Goal: Information Seeking & Learning: Compare options

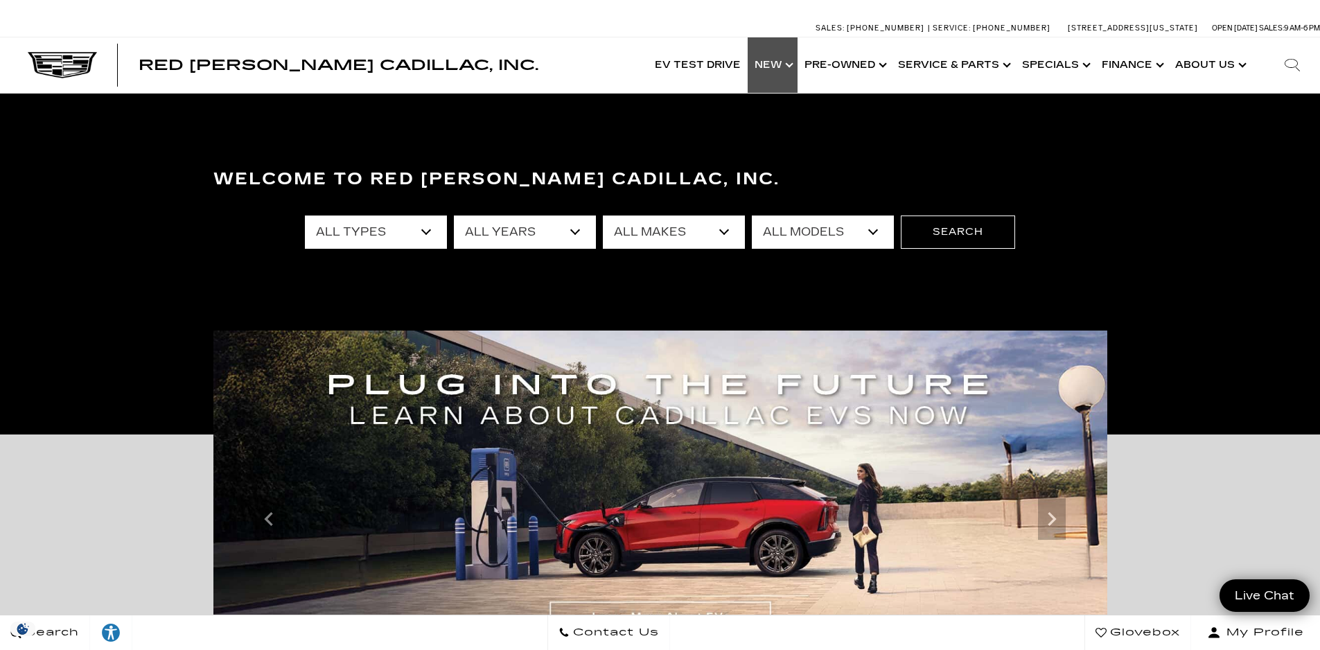
click at [765, 64] on link "Show New" at bounding box center [773, 64] width 50 height 55
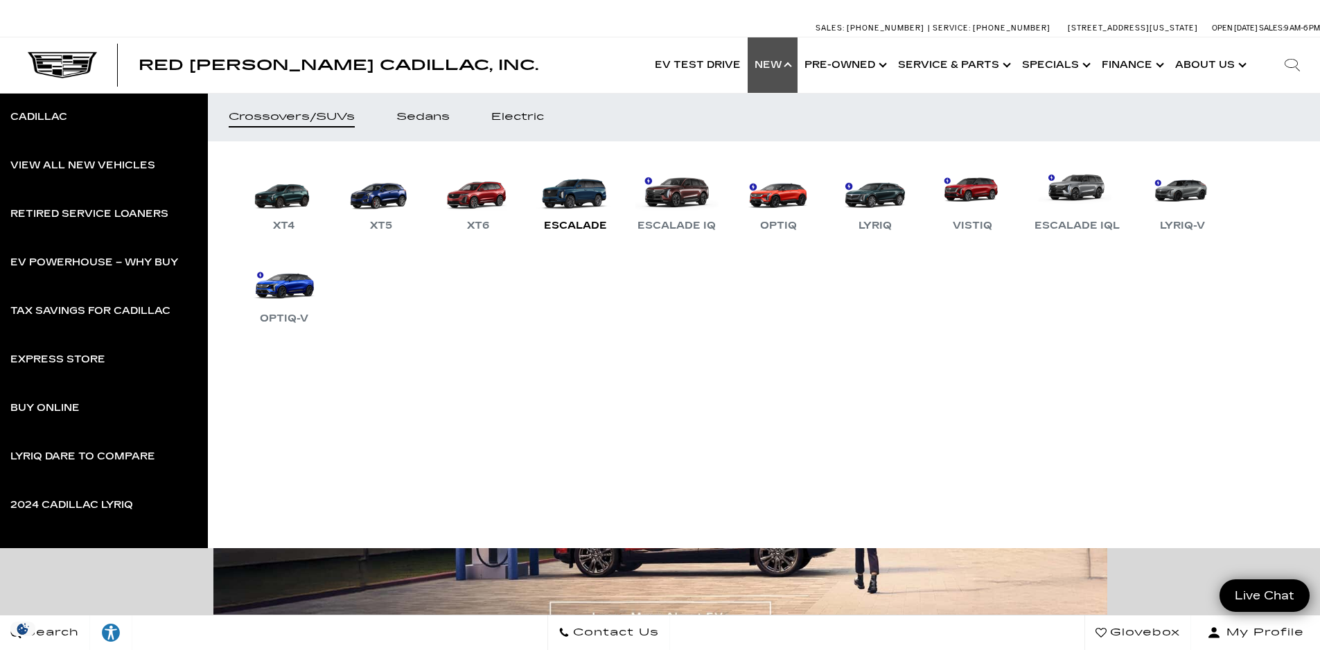
click at [573, 203] on link "Escalade" at bounding box center [575, 198] width 83 height 72
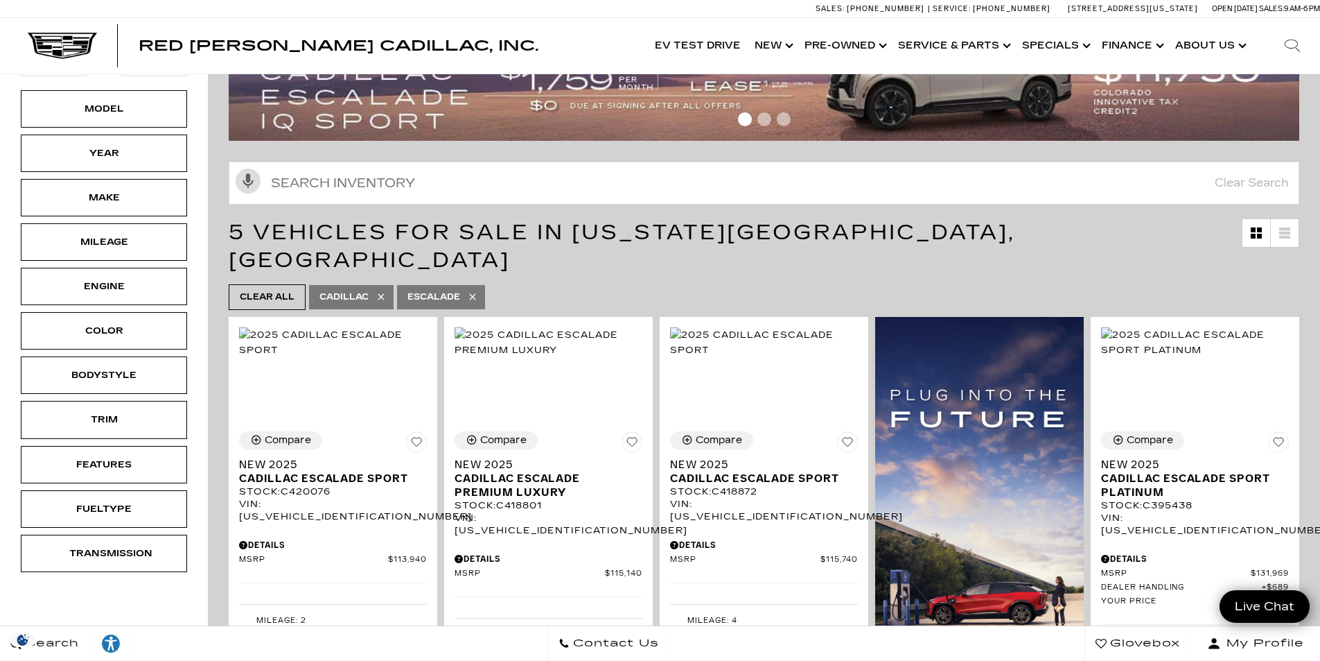
scroll to position [277, 0]
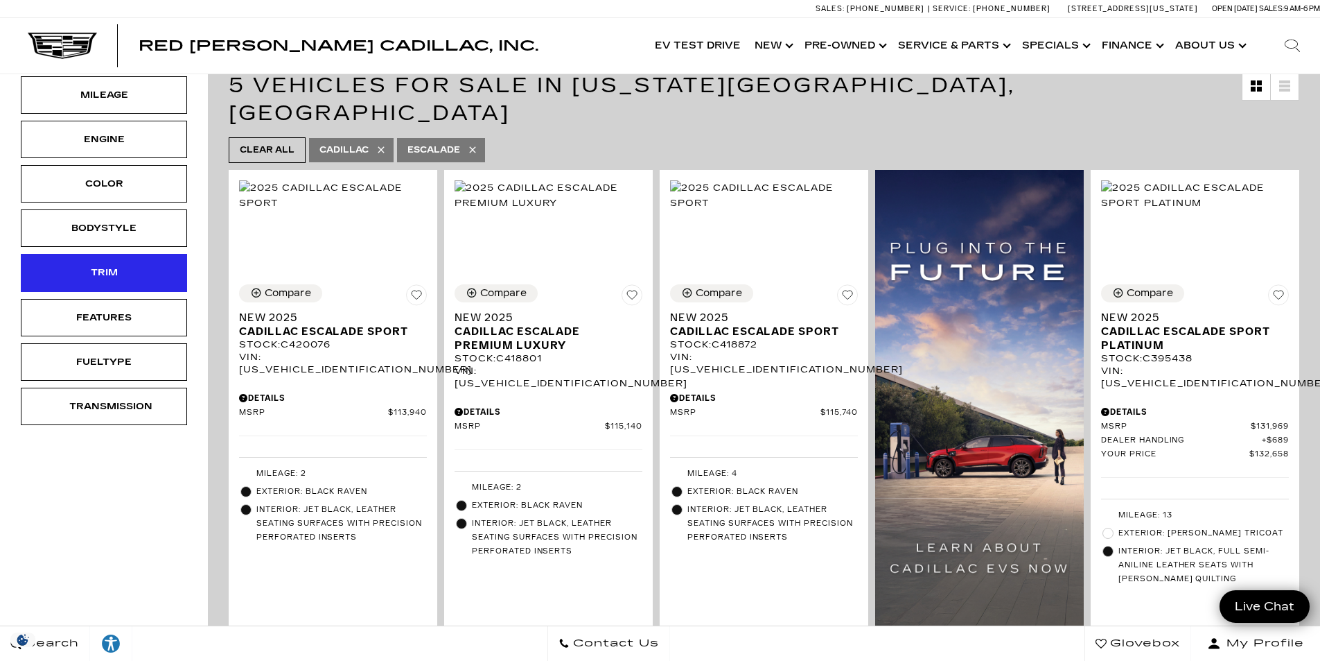
click at [114, 277] on div "Trim" at bounding box center [103, 272] width 69 height 15
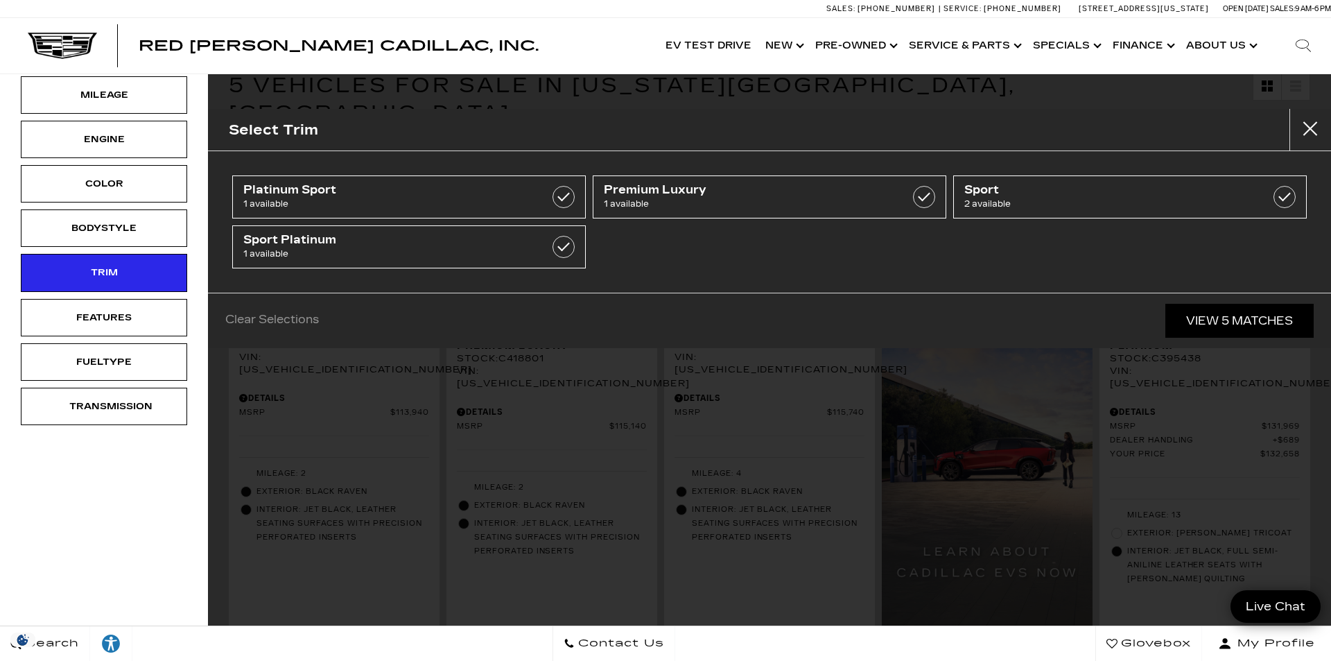
click at [1307, 129] on button "Close" at bounding box center [1310, 130] width 42 height 42
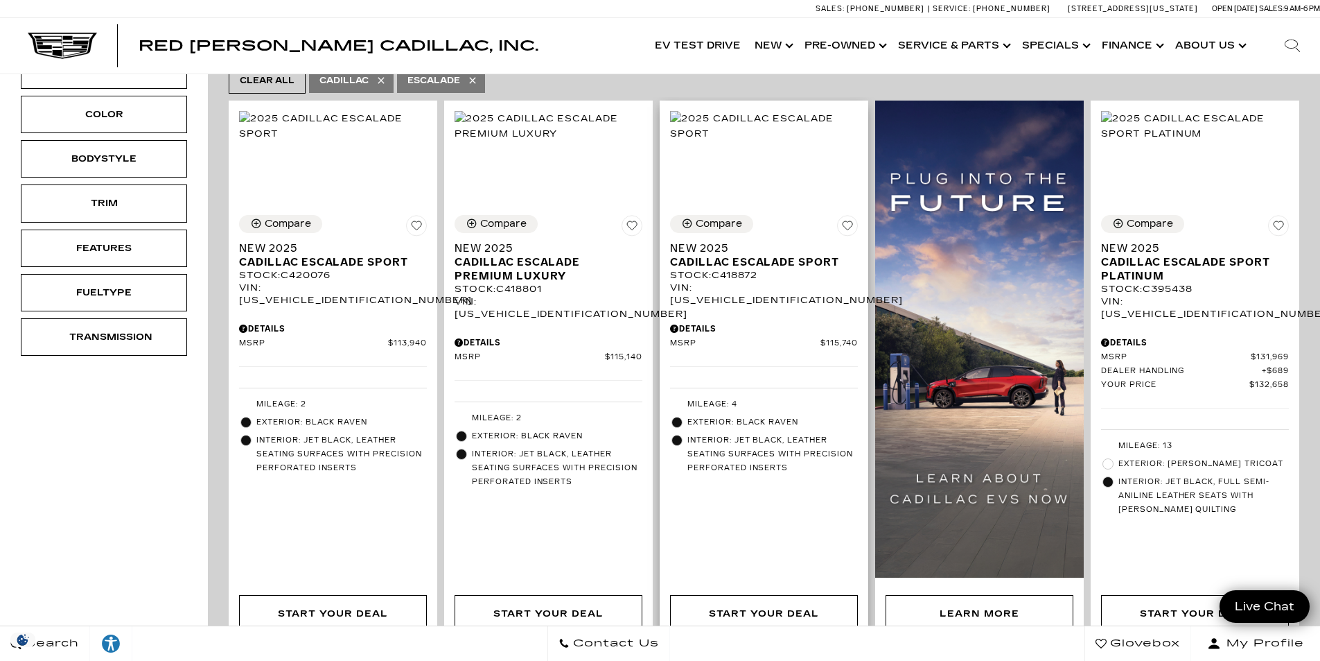
scroll to position [0, 0]
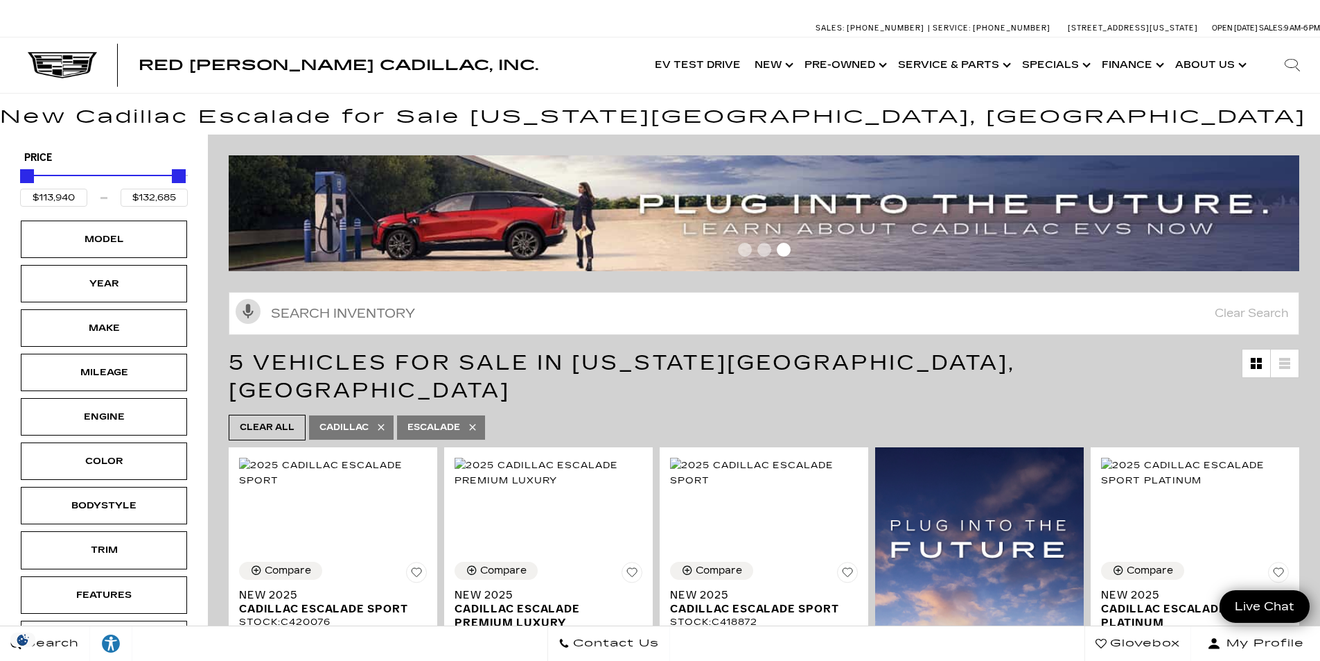
click at [478, 421] on icon at bounding box center [472, 426] width 11 height 11
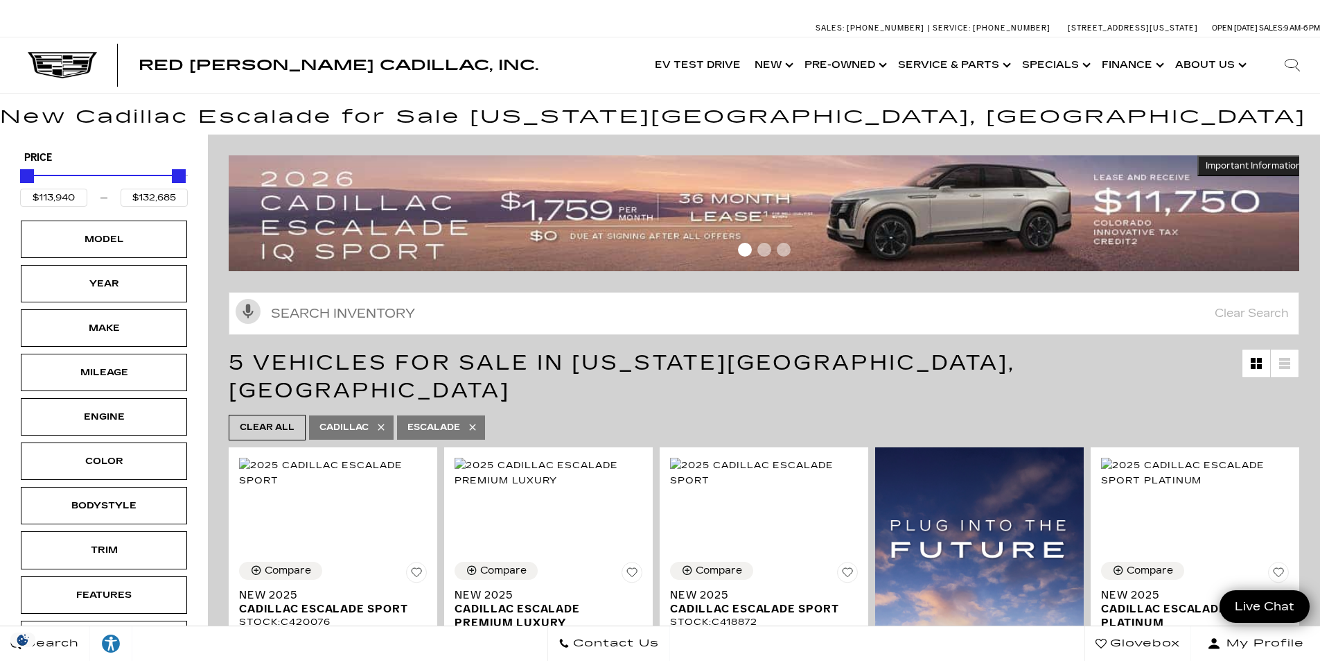
type input "$46,674"
type input "$179,434"
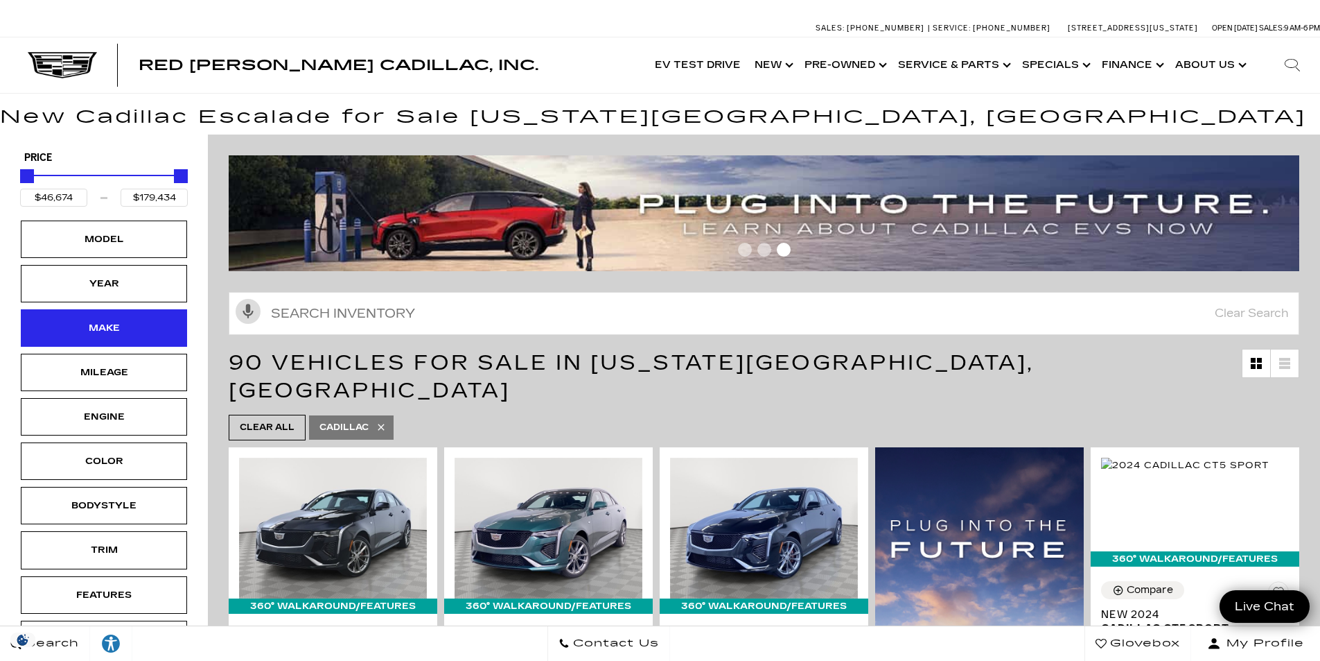
click at [116, 324] on div "Make" at bounding box center [103, 327] width 69 height 15
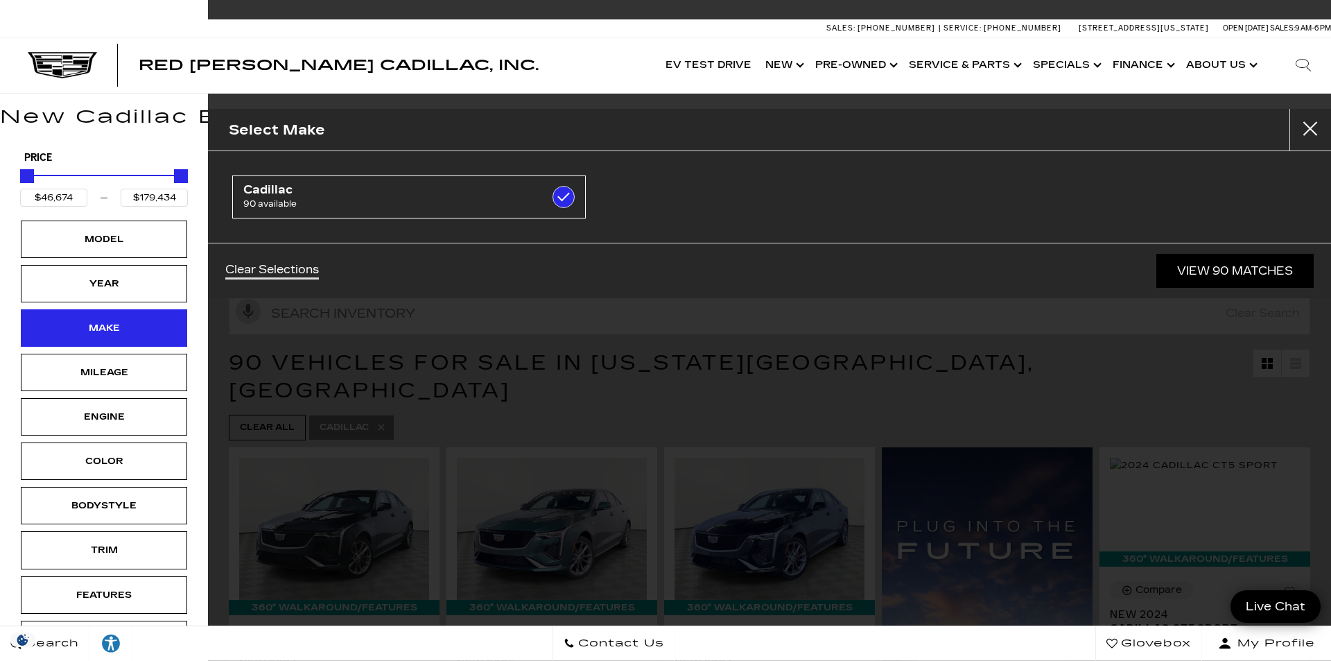
click at [115, 331] on div "Make" at bounding box center [103, 327] width 69 height 15
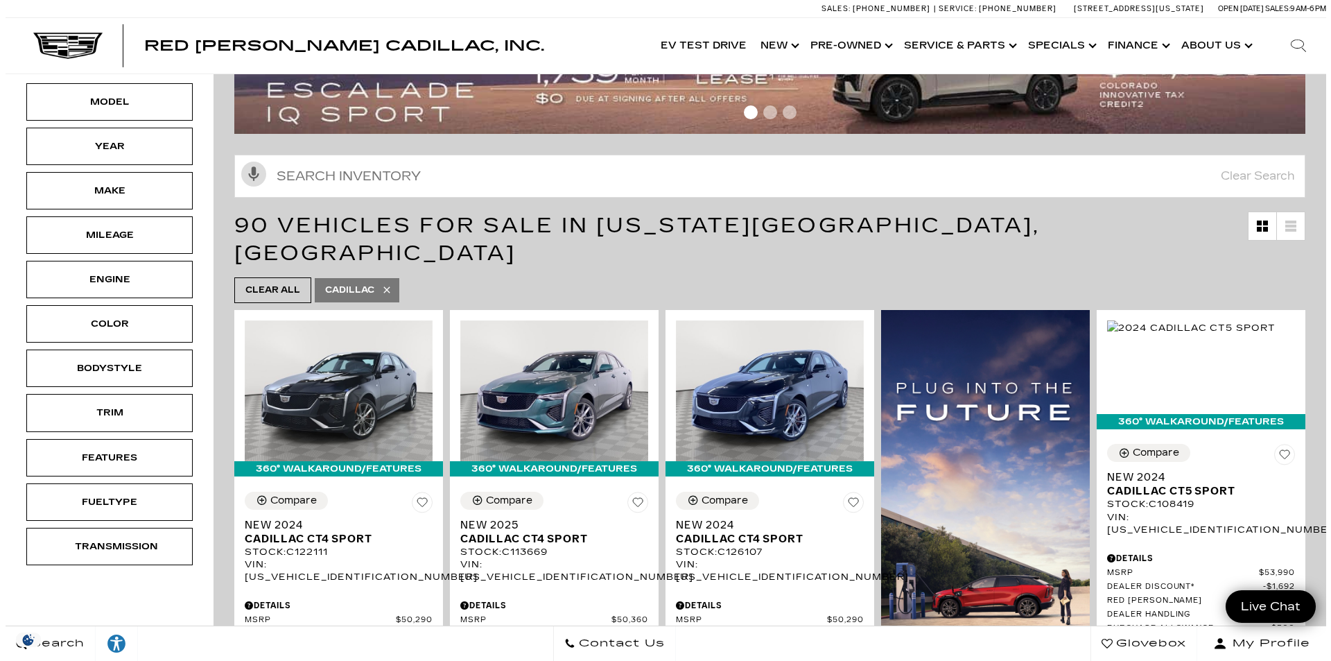
scroll to position [139, 0]
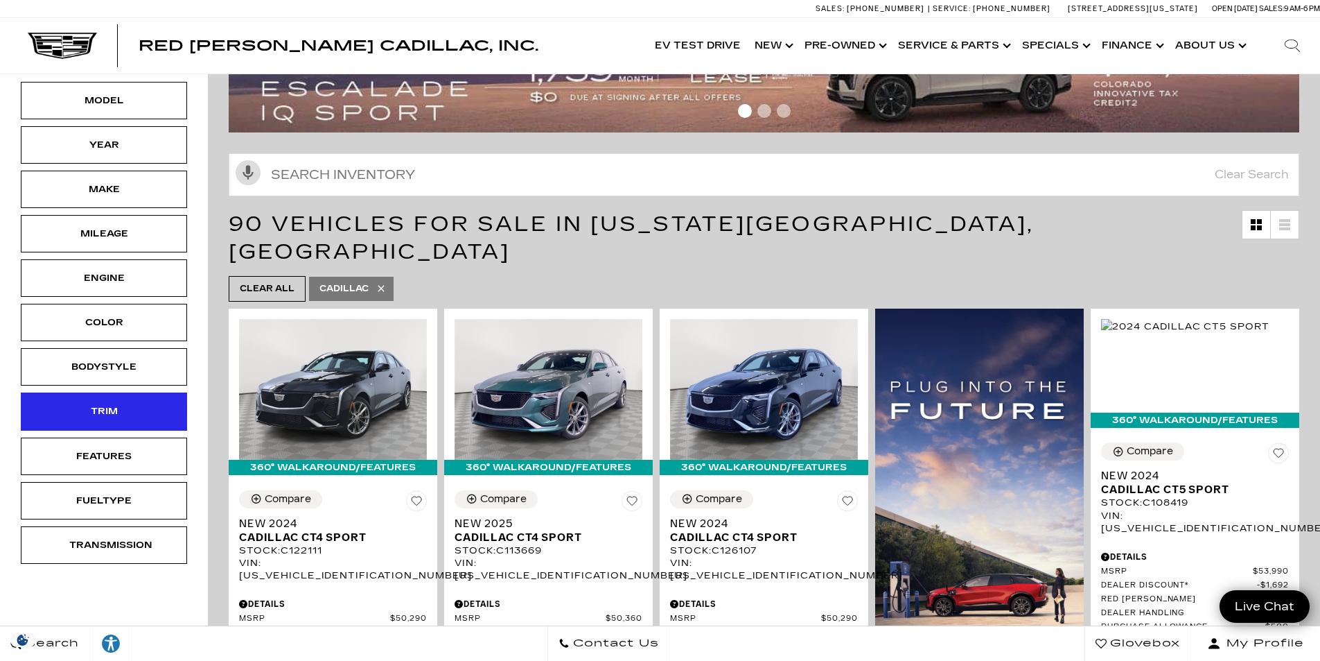
click at [121, 406] on div "Trim" at bounding box center [103, 410] width 69 height 15
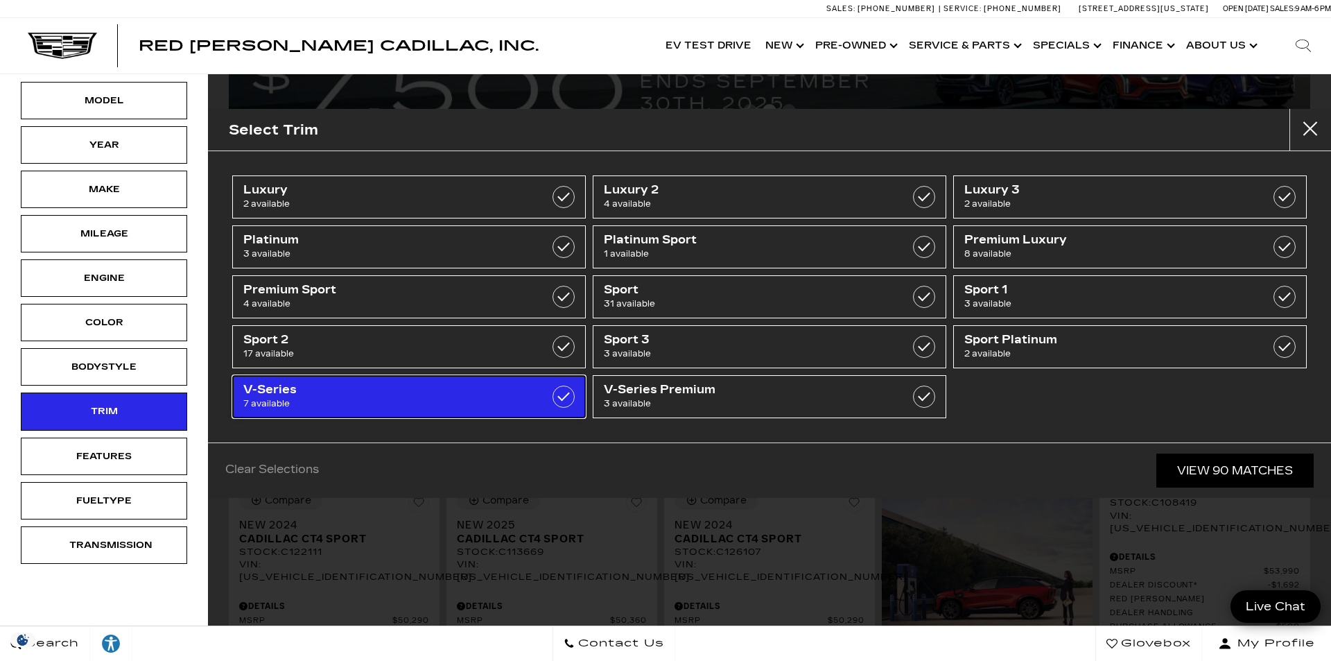
click at [563, 398] on label at bounding box center [563, 396] width 22 height 22
type input "$81,285"
checkbox input "true"
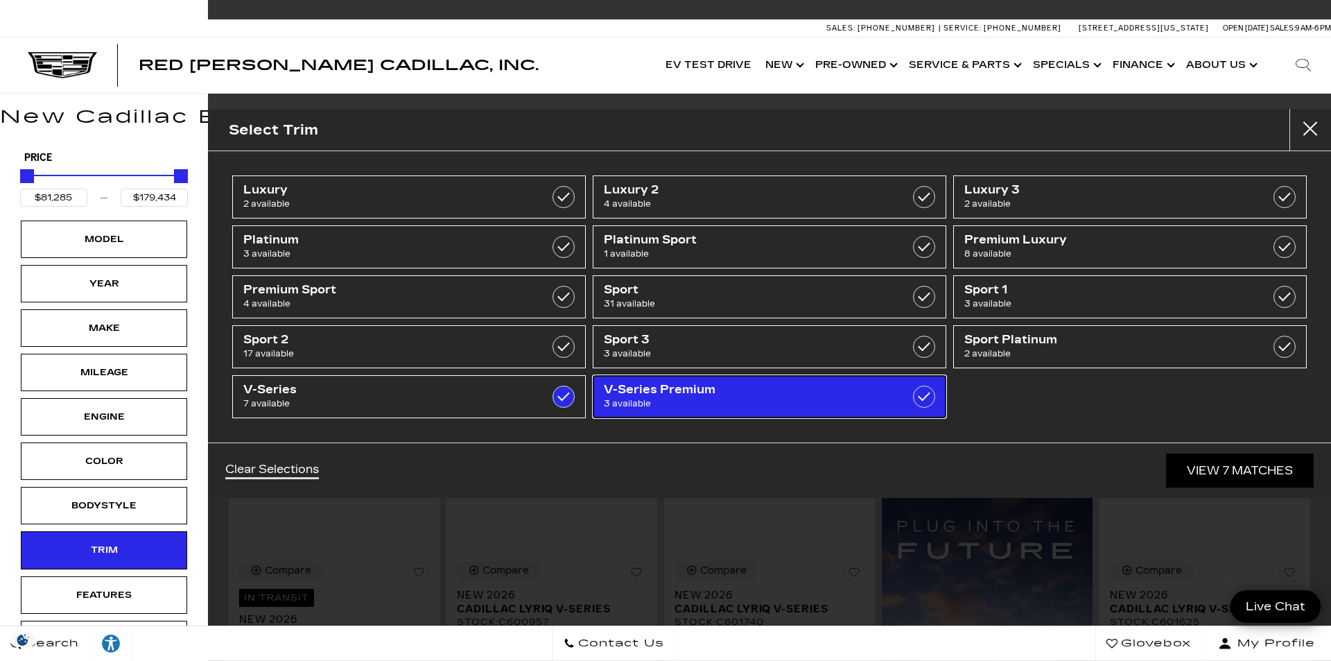
click at [925, 401] on label at bounding box center [924, 396] width 22 height 22
checkbox input "true"
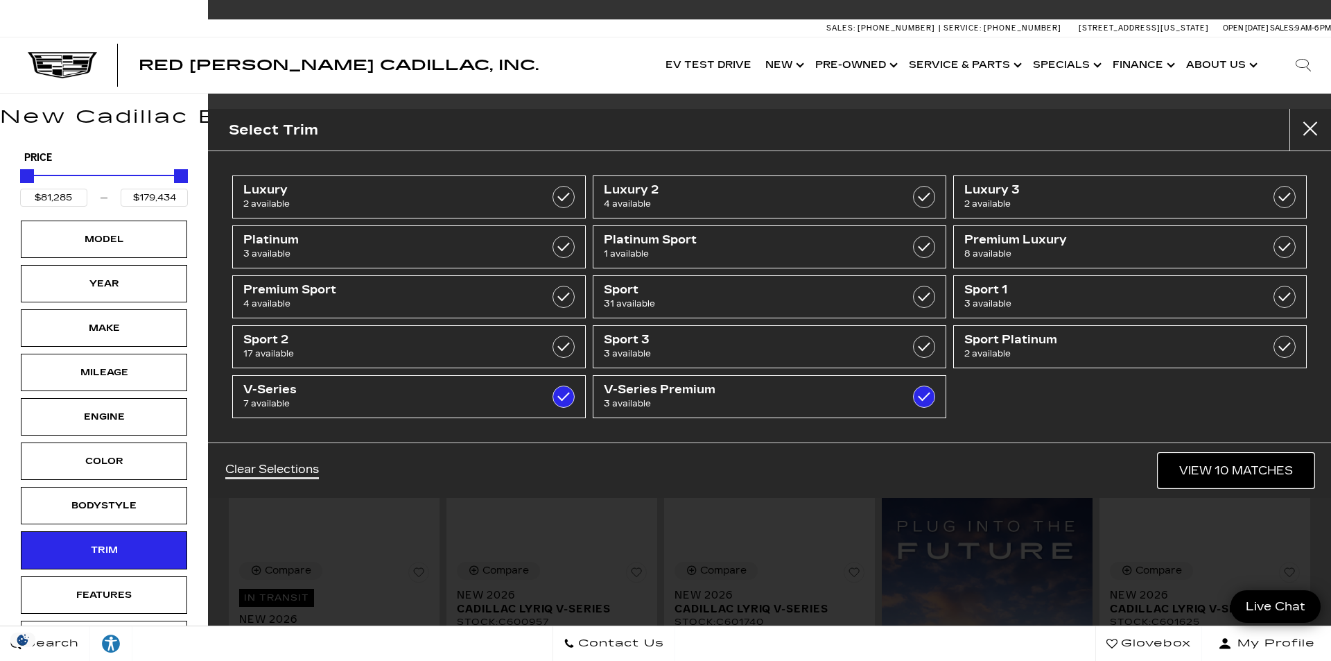
click at [1251, 478] on link "View 10 Matches" at bounding box center [1235, 470] width 155 height 34
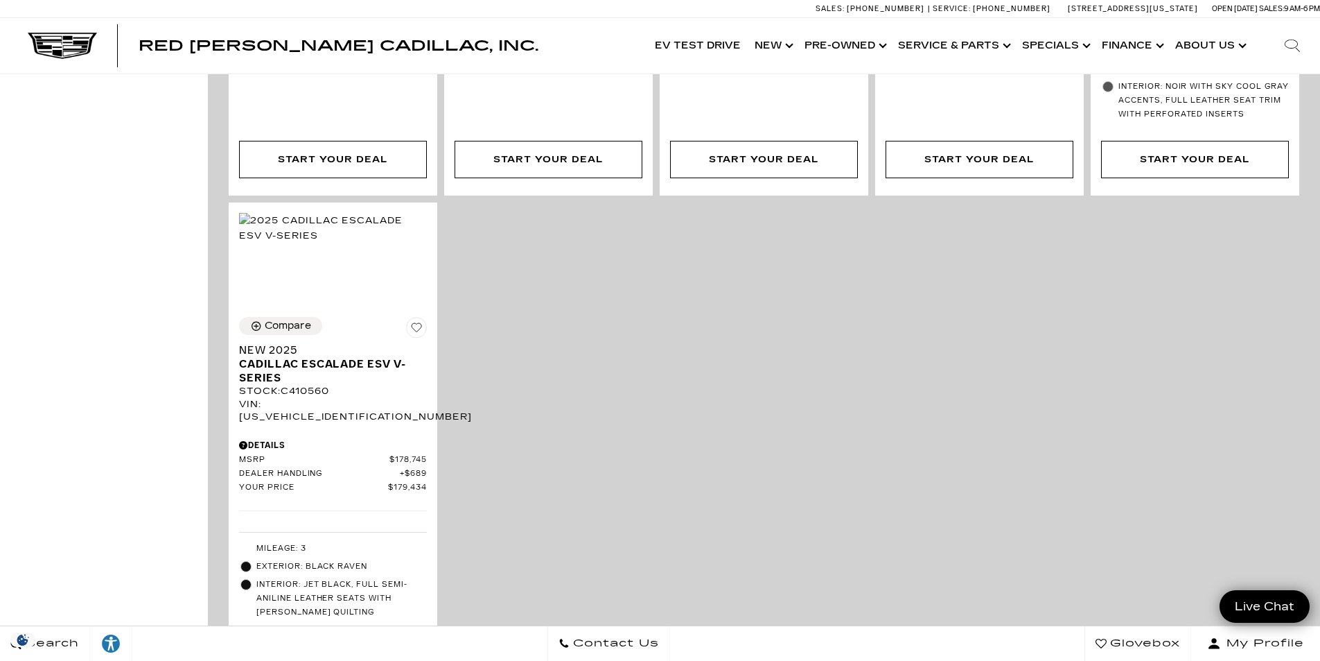
scroll to position [1594, 0]
